Goal: Task Accomplishment & Management: Use online tool/utility

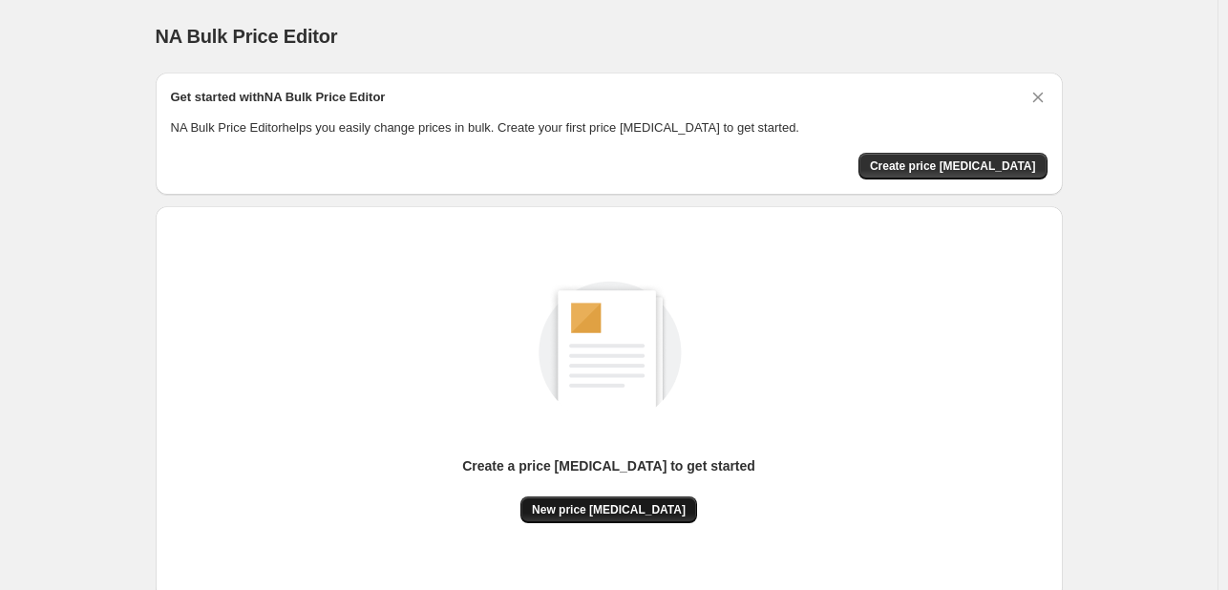
click at [590, 500] on button "New price [MEDICAL_DATA]" at bounding box center [609, 510] width 177 height 27
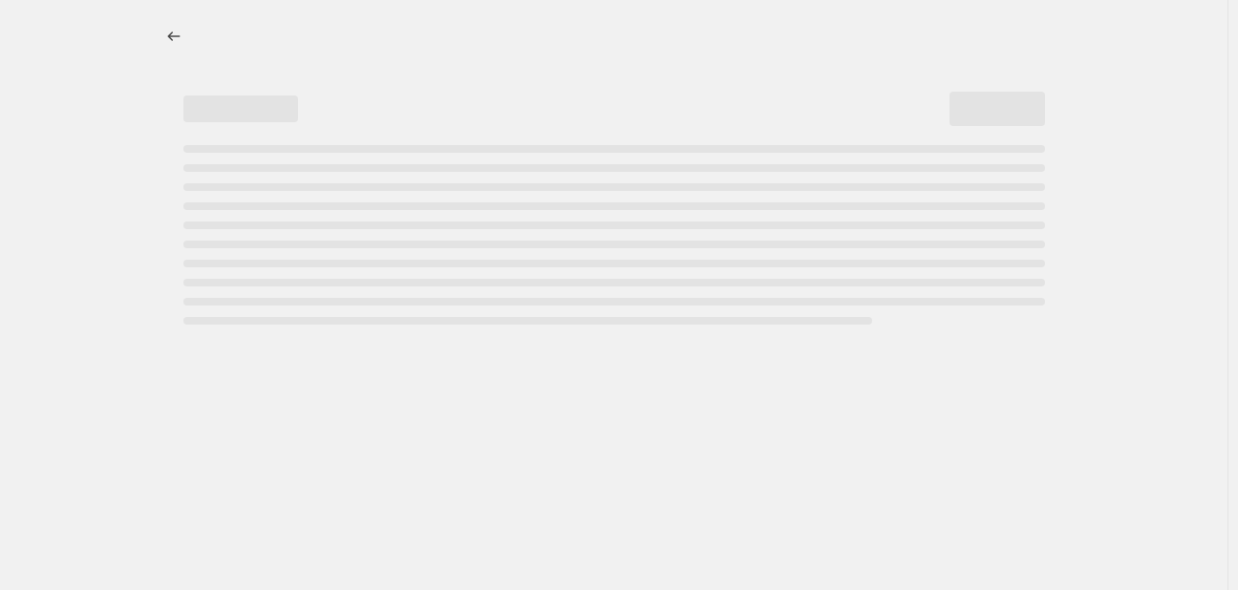
select select "percentage"
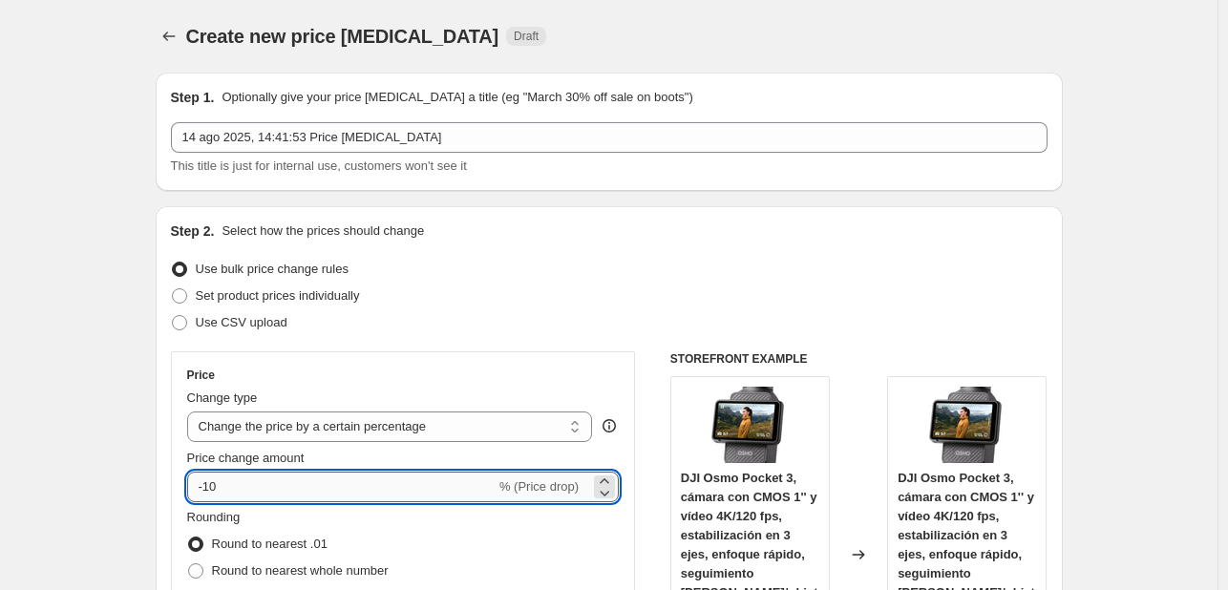
click at [416, 474] on input "-10" at bounding box center [341, 487] width 308 height 31
type input "-1"
type input "-25"
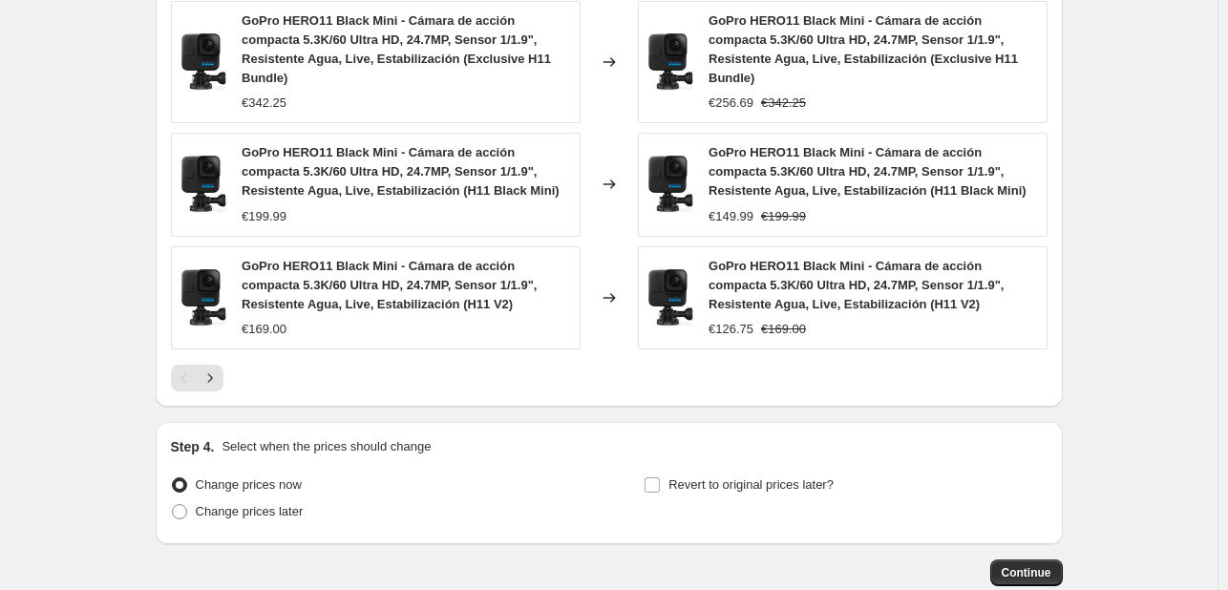
scroll to position [1482, 0]
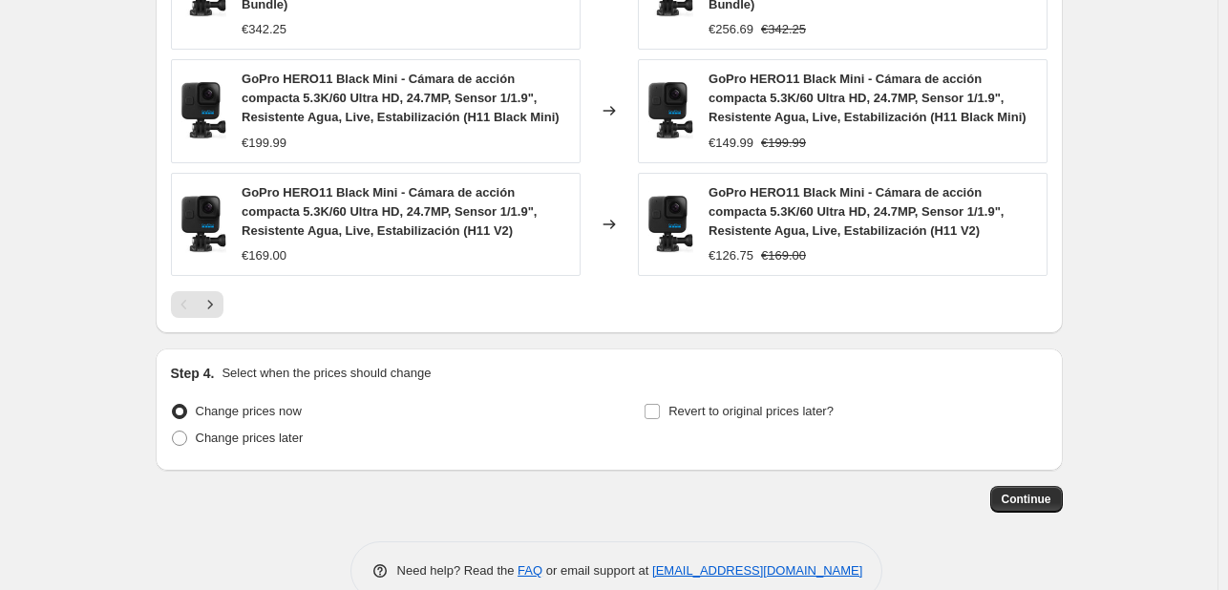
click at [1030, 492] on span "Continue" at bounding box center [1027, 499] width 50 height 15
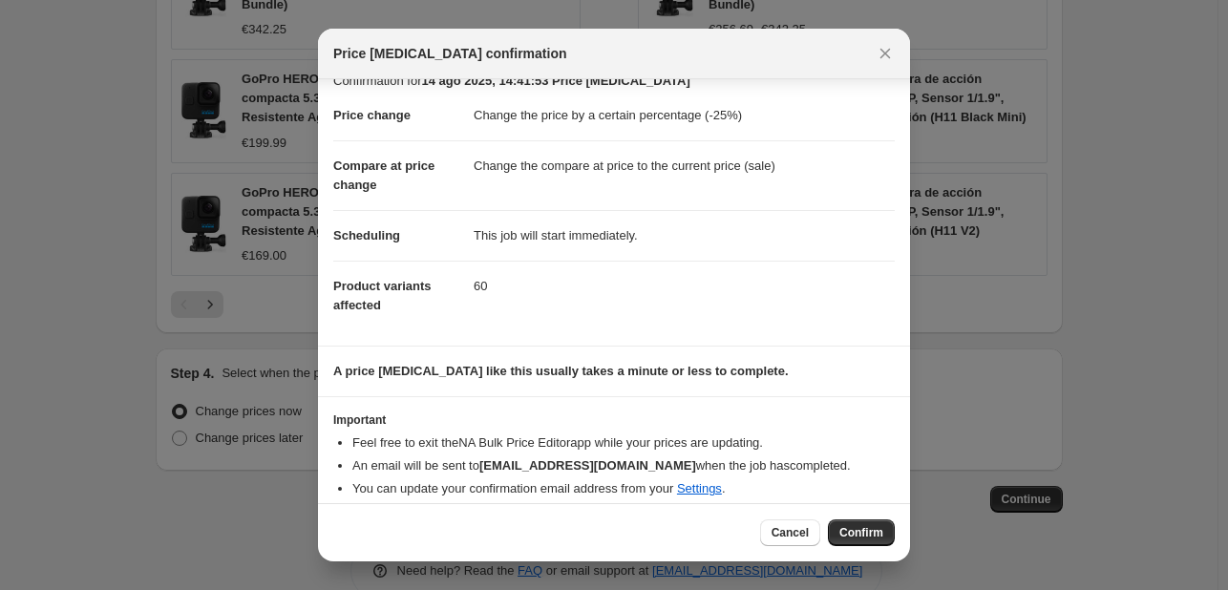
scroll to position [36, 0]
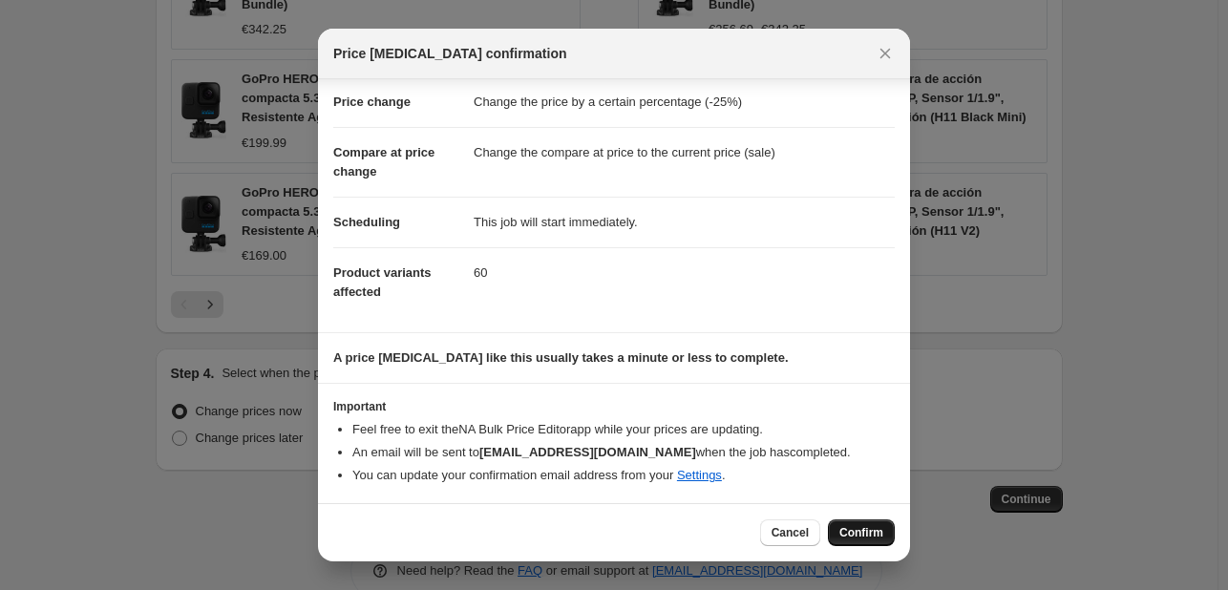
click at [864, 535] on span "Confirm" at bounding box center [862, 532] width 44 height 15
